Goal: Entertainment & Leisure: Consume media (video, audio)

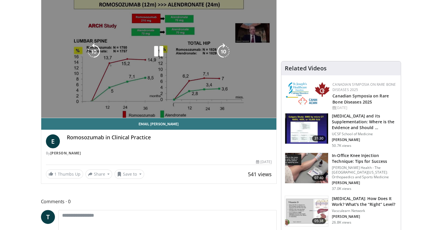
scroll to position [73, 0]
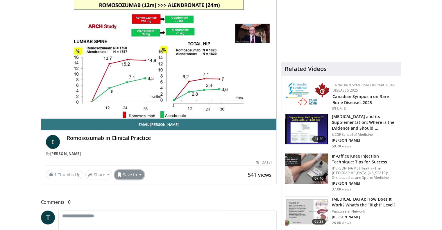
click at [135, 175] on button "Save to" at bounding box center [130, 174] width 30 height 9
click at [145, 197] on link "completed" at bounding box center [140, 196] width 50 height 9
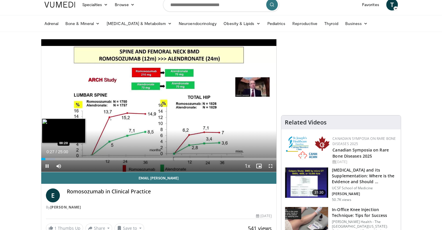
click at [44, 159] on div "00:27" at bounding box center [43, 159] width 4 height 2
click at [42, 159] on div "Loaded : 5.95% 00:07 00:09" at bounding box center [159, 159] width 236 height 2
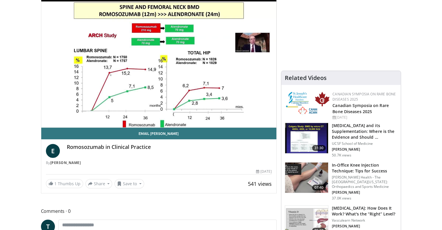
scroll to position [65, 0]
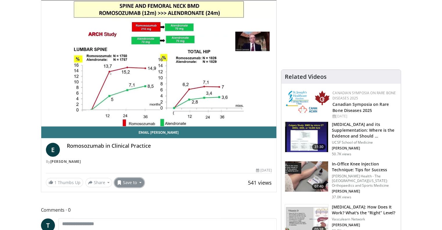
click at [133, 182] on button "Save to" at bounding box center [130, 182] width 30 height 9
click at [143, 207] on link "completed" at bounding box center [140, 204] width 50 height 9
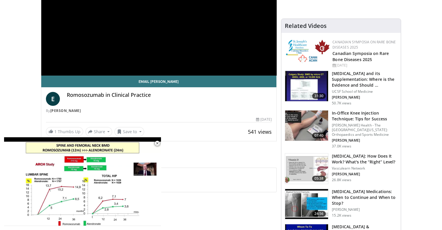
scroll to position [141, 0]
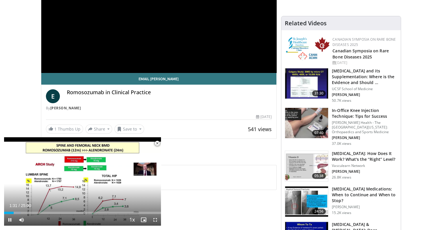
click at [159, 144] on span "Video Player" at bounding box center [158, 144] width 12 height 12
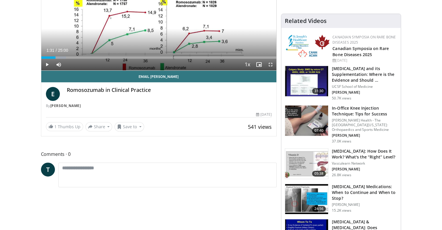
scroll to position [0, 0]
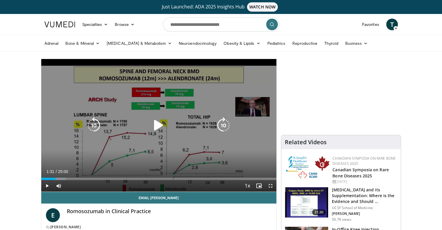
click at [155, 122] on icon "Video Player" at bounding box center [159, 125] width 16 height 16
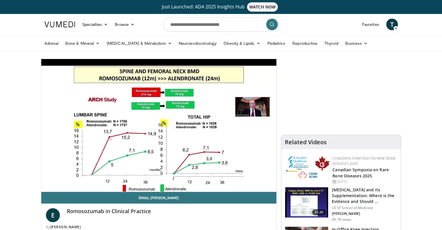
scroll to position [1, 0]
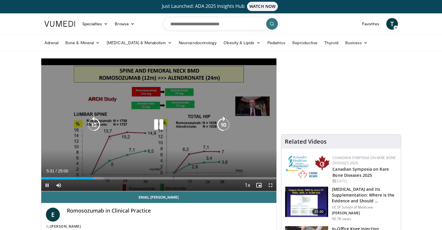
click at [162, 124] on icon "Video Player" at bounding box center [159, 125] width 16 height 16
click at [162, 122] on icon "Video Player" at bounding box center [159, 125] width 16 height 16
click at [158, 121] on icon "Video Player" at bounding box center [159, 125] width 16 height 16
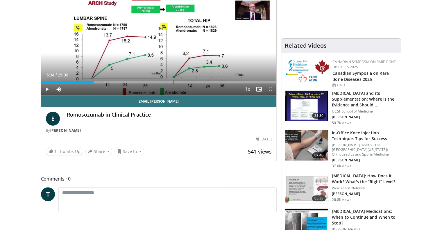
scroll to position [34, 0]
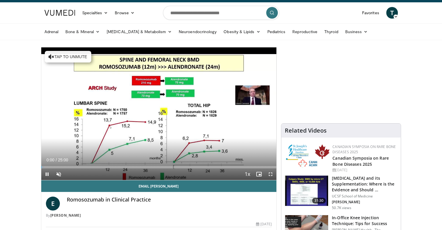
scroll to position [34, 0]
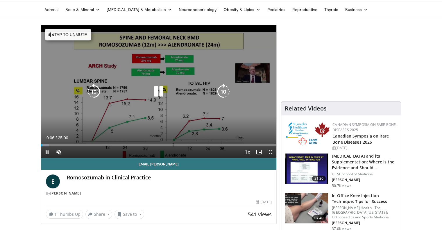
click at [85, 28] on div "10 seconds Tap to unmute" at bounding box center [159, 91] width 236 height 133
click at [85, 31] on button "Tap to unmute" at bounding box center [68, 35] width 47 height 12
click at [156, 90] on icon "Video Player" at bounding box center [159, 91] width 16 height 16
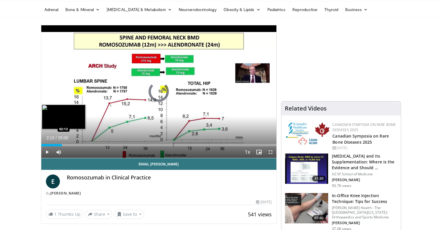
click at [62, 144] on div "Loaded : 3.30% 02:13 02:13" at bounding box center [159, 145] width 236 height 2
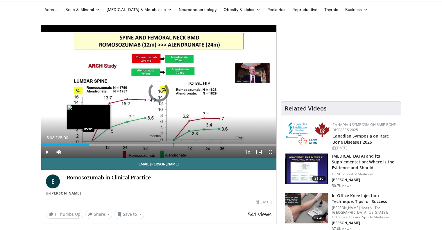
click at [88, 144] on div "Loaded : 13.22% 05:03 05:01" at bounding box center [159, 145] width 236 height 2
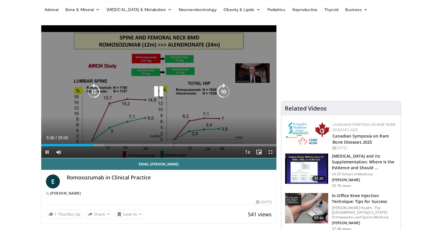
click at [158, 89] on icon "Video Player" at bounding box center [159, 91] width 16 height 16
click at [156, 90] on icon "Video Player" at bounding box center [159, 91] width 16 height 16
click at [154, 89] on icon "Video Player" at bounding box center [159, 91] width 16 height 16
click at [157, 92] on icon "Video Player" at bounding box center [159, 91] width 16 height 16
